Goal: Task Accomplishment & Management: Use online tool/utility

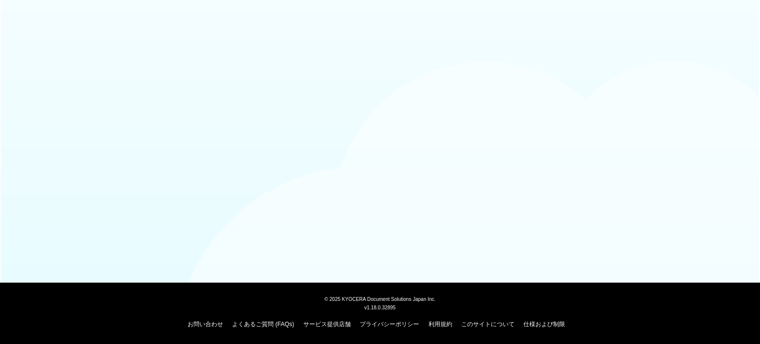
drag, startPoint x: 750, startPoint y: 126, endPoint x: 730, endPoint y: 89, distance: 41.4
click at [386, 89] on body "© [DATE] KYOCERA Document Solutions Japan Inc. v1.18.0.32895 お問い合わせ よくあるご質問 (FA…" at bounding box center [380, 172] width 760 height 344
click at [456, 225] on body "© [DATE] KYOCERA Document Solutions Japan Inc. v1.18.0.32895 お問い合わせ よくあるご質問 (FA…" at bounding box center [380, 172] width 760 height 344
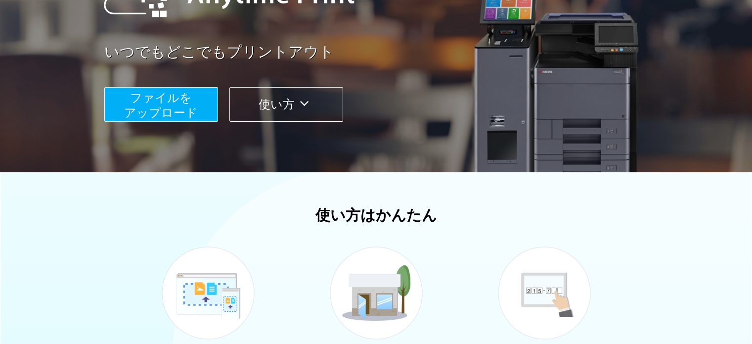
scroll to position [99, 0]
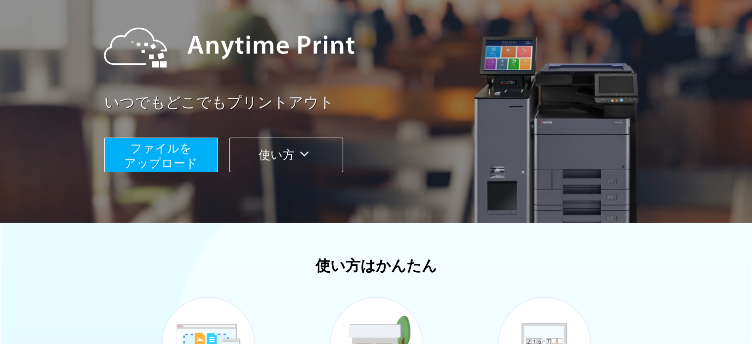
click at [173, 160] on span "ファイルを ​​アップロード" at bounding box center [161, 155] width 74 height 28
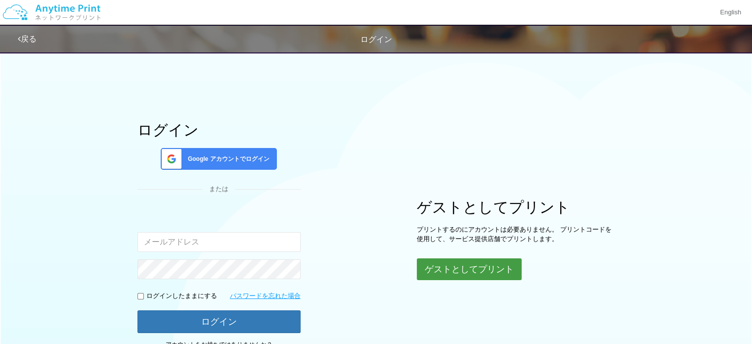
click at [473, 269] on button "ゲストとしてプリント" at bounding box center [469, 269] width 105 height 22
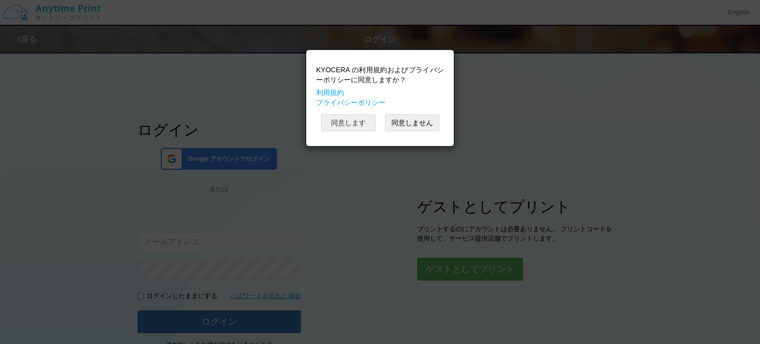
click at [348, 128] on button "同意します" at bounding box center [348, 122] width 54 height 17
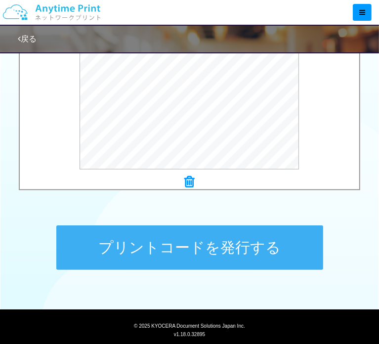
scroll to position [423, 0]
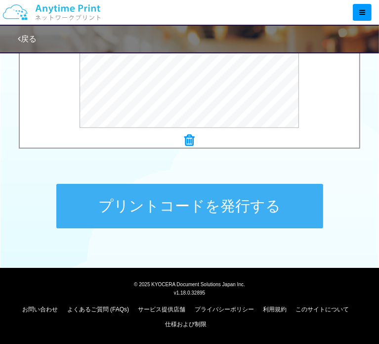
click at [175, 210] on button "プリントコードを発行する" at bounding box center [189, 206] width 267 height 45
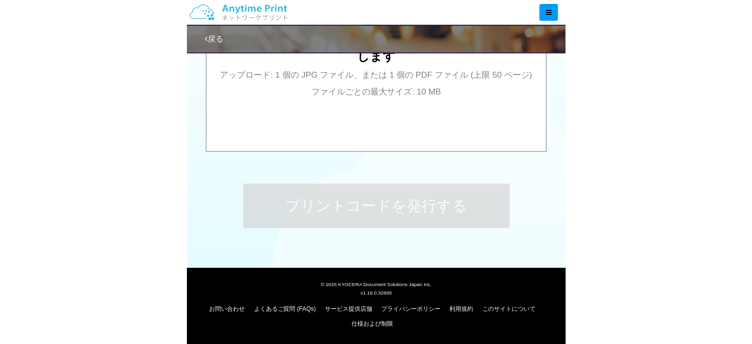
scroll to position [0, 0]
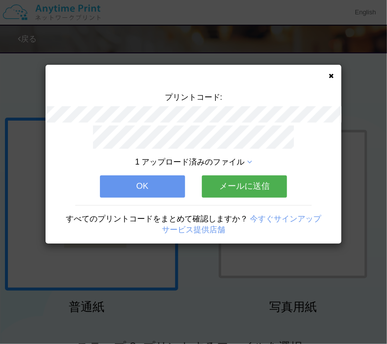
click at [152, 187] on button "OK" at bounding box center [142, 187] width 85 height 22
